Goal: Information Seeking & Learning: Learn about a topic

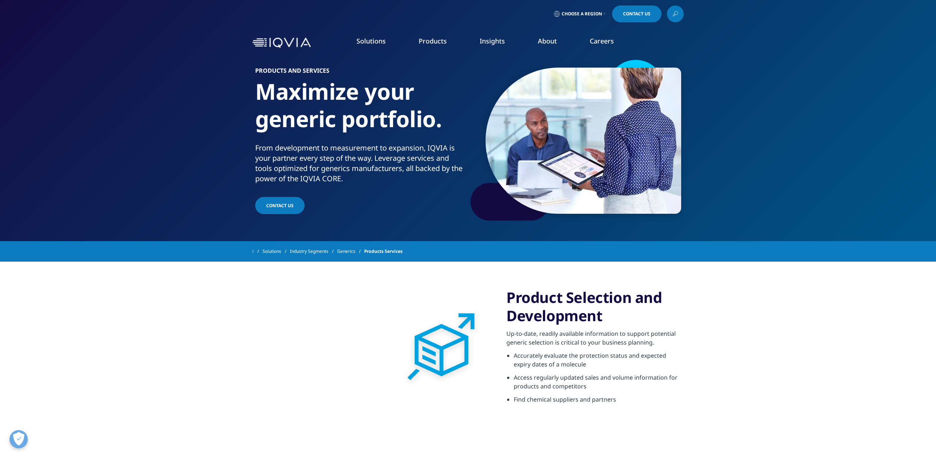
click at [50, 93] on link "Planning Suite" at bounding box center [117, 92] width 172 height 8
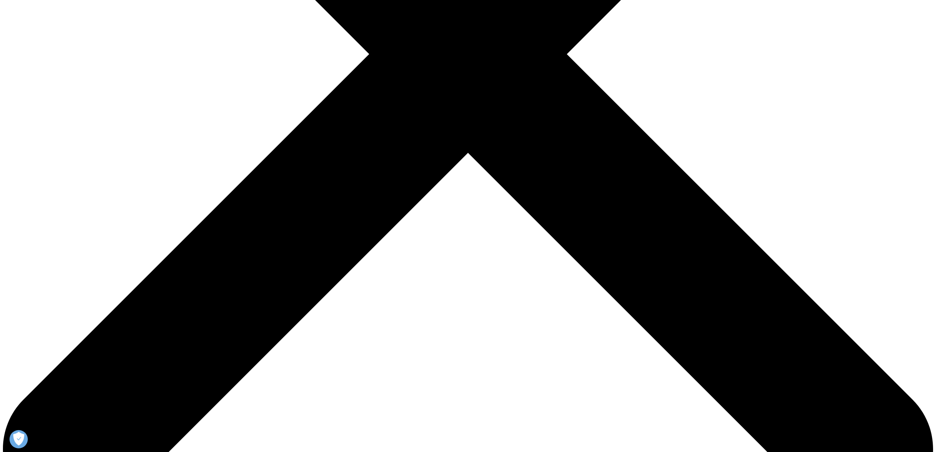
scroll to position [497, 0]
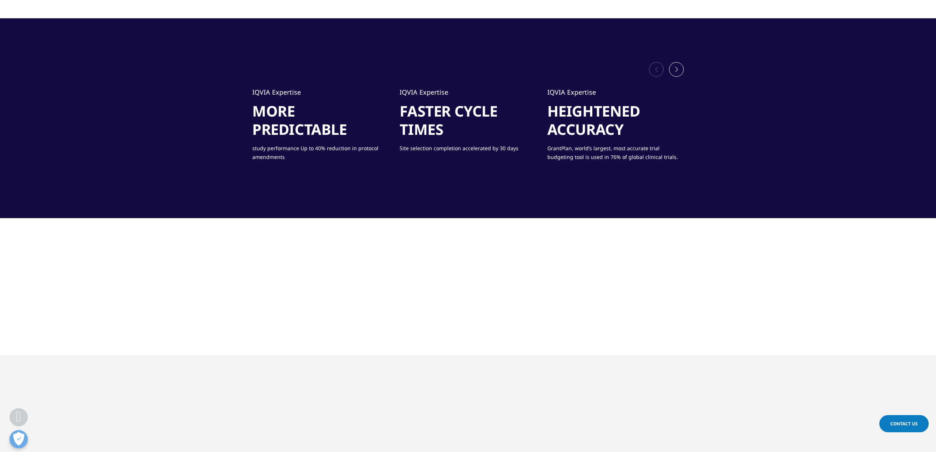
scroll to position [634, 0]
